Goal: Navigation & Orientation: Go to known website

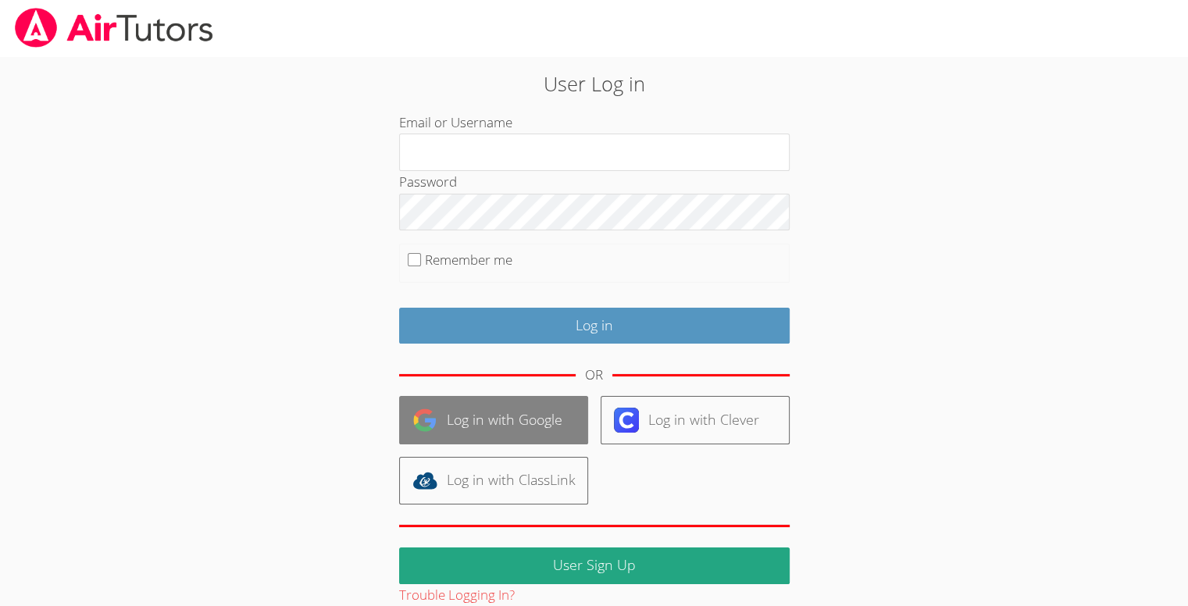
click at [504, 423] on link "Log in with Google" at bounding box center [493, 420] width 189 height 48
